Goal: Find specific page/section: Find specific page/section

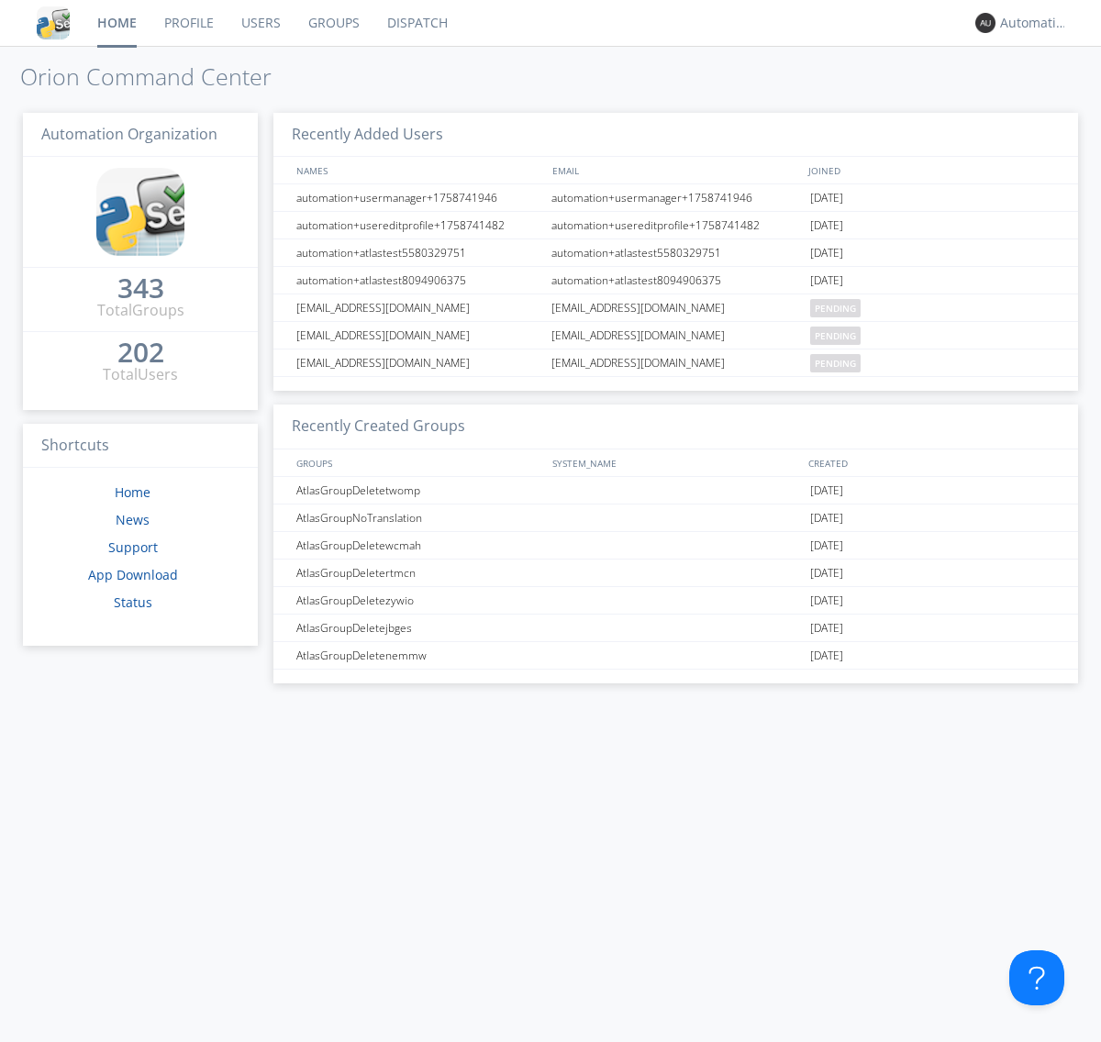
click at [416, 23] on link "Dispatch" at bounding box center [417, 23] width 88 height 46
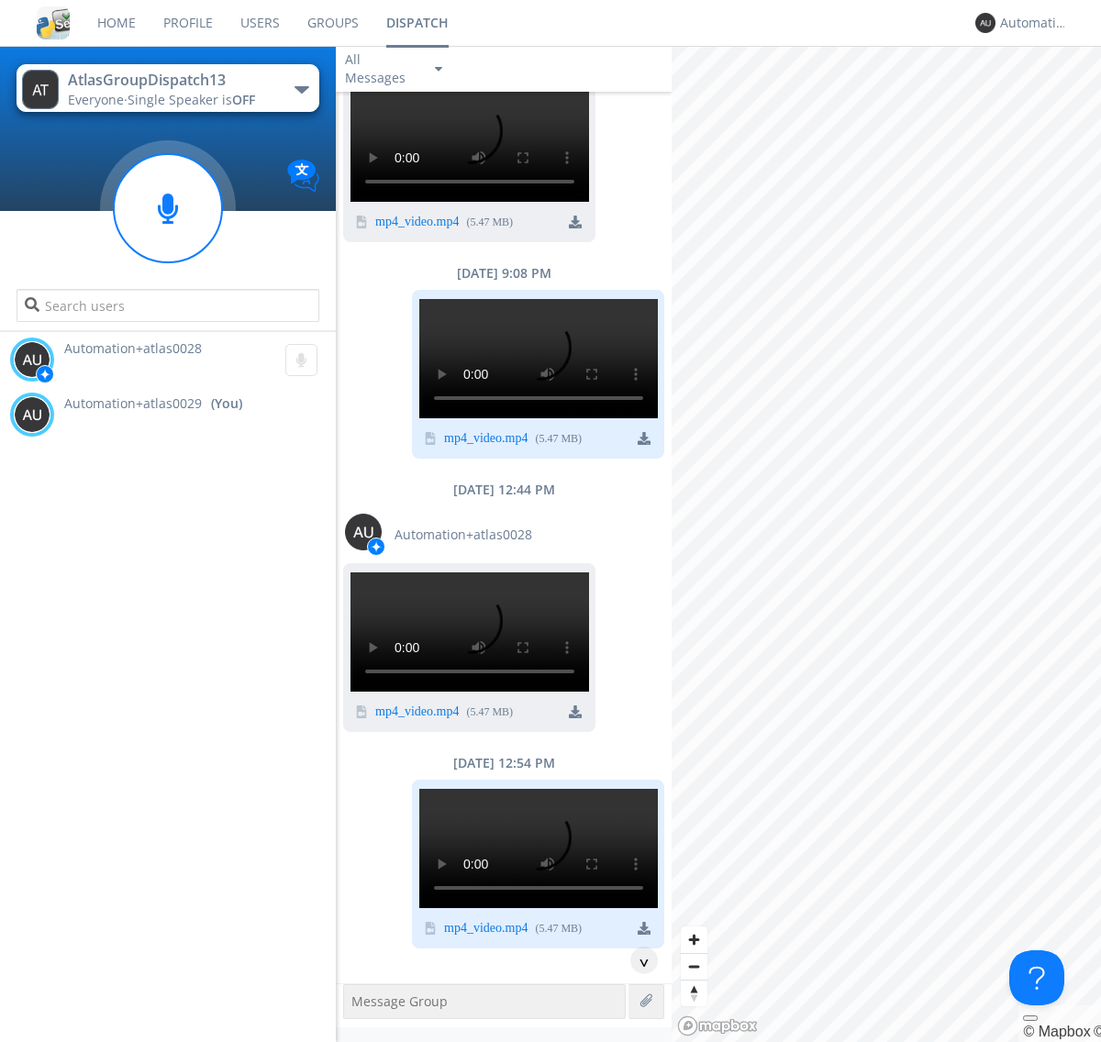
scroll to position [162, 0]
click at [637, 961] on div "^" at bounding box center [644, 961] width 28 height 28
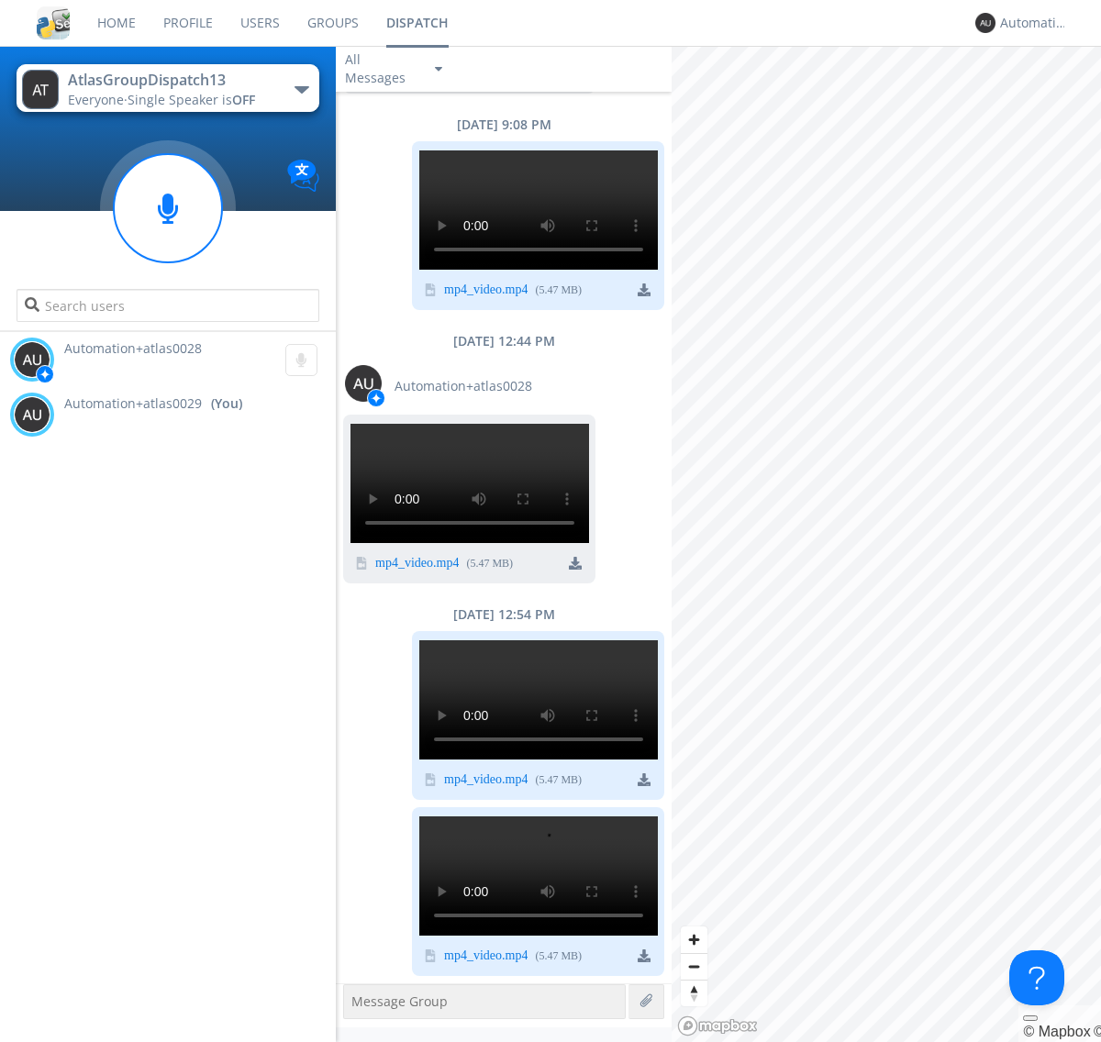
scroll to position [1788, 0]
click at [1030, 23] on div "Automation+atlas0029" at bounding box center [1034, 23] width 69 height 18
